Goal: Information Seeking & Learning: Check status

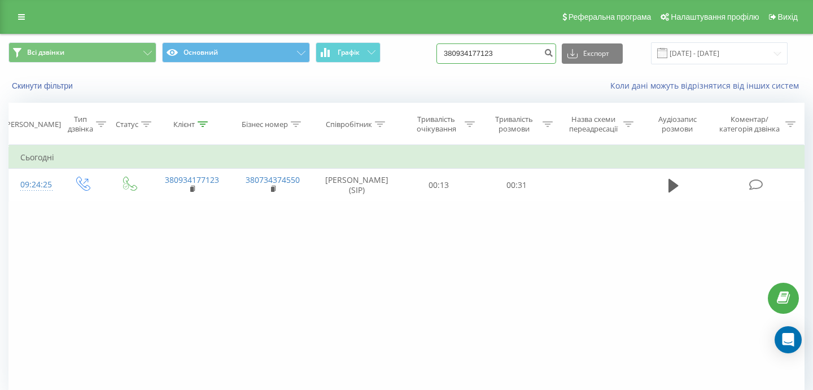
click at [529, 63] on input "380934177123" at bounding box center [497, 53] width 120 height 20
paste input "38 (093) 600-40-30"
type input "380936004030"
click at [525, 59] on input "380936004030" at bounding box center [497, 53] width 120 height 20
drag, startPoint x: 536, startPoint y: 59, endPoint x: 457, endPoint y: 56, distance: 78.5
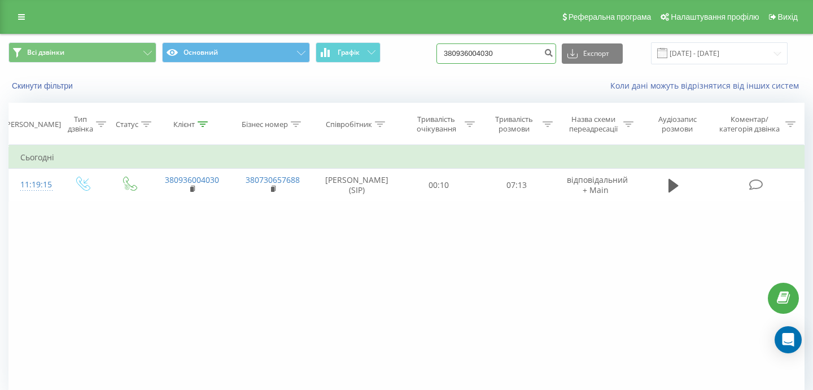
click at [459, 56] on div "Всі дзвінки Основний Графік 380936004030 Експорт .csv .xls .xlsx 21.06.2025 - 2…" at bounding box center [406, 53] width 796 height 22
paste input "380964150243"
type input "380964150243"
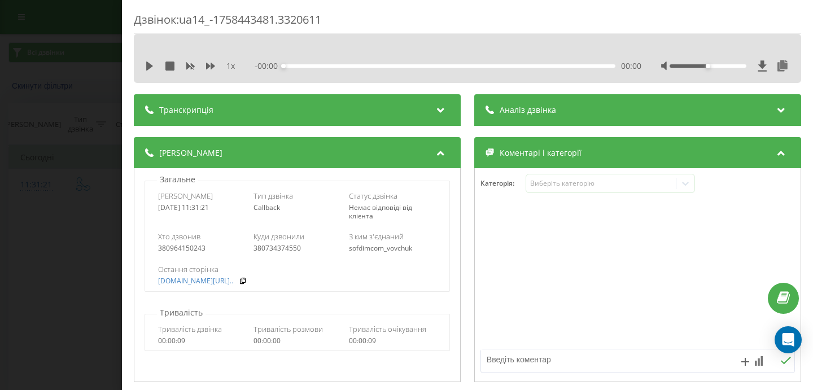
click at [68, 228] on div "Дзвінок : ua14_-1758443481.3320611 1 x - 00:00 00:00 00:00 Транскрипція Для AI-…" at bounding box center [406, 195] width 813 height 390
